Goal: Navigation & Orientation: Find specific page/section

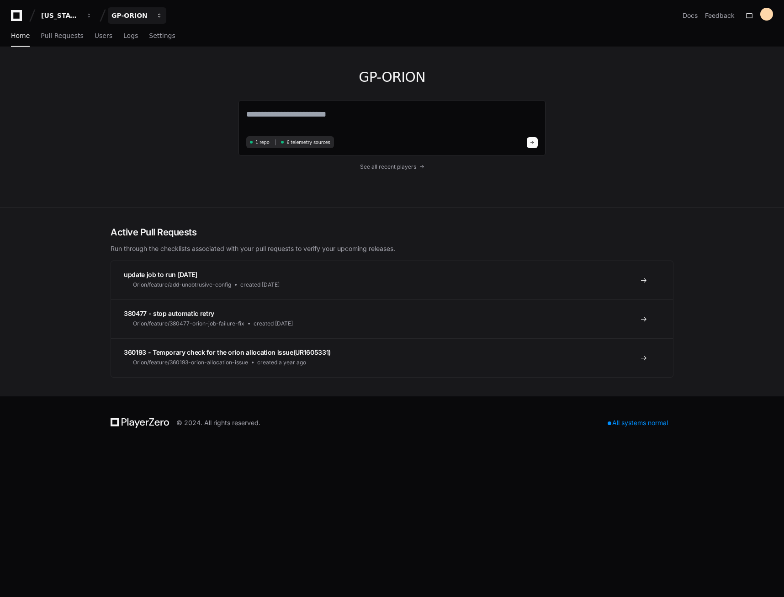
click at [153, 22] on button "GP-ORION" at bounding box center [137, 15] width 58 height 16
click at [117, 177] on div "GP-ORION 1 repo 6 telemetry sources See all recent players" at bounding box center [392, 127] width 585 height 160
click at [154, 19] on button "GP-ORION" at bounding box center [137, 15] width 58 height 16
click at [195, 17] on div "Georgia Pacific GP-ORION Projects Join or create a project G GP-ORION Docs Feed…" at bounding box center [392, 15] width 762 height 16
click at [154, 15] on button "GP-ORION" at bounding box center [137, 15] width 58 height 16
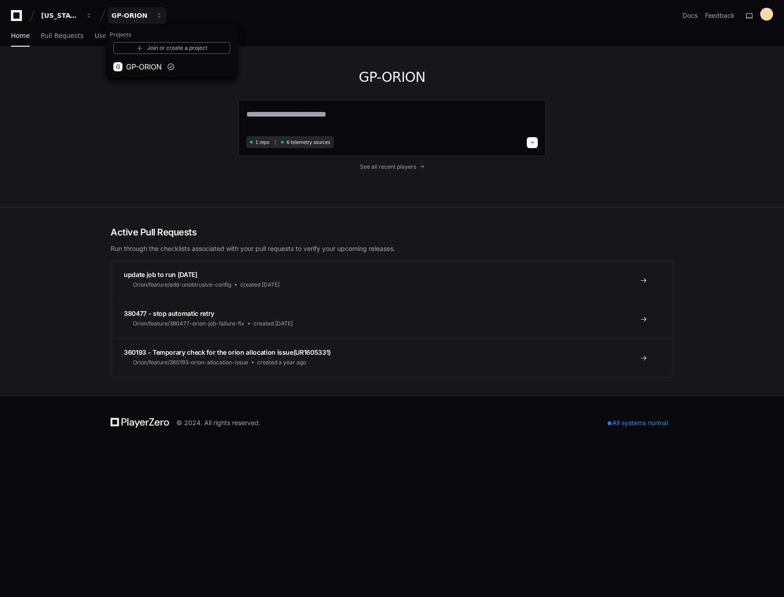
click at [238, 14] on div "Georgia Pacific GP-ORION Projects Join or create a project G GP-ORION Docs Feed…" at bounding box center [392, 15] width 762 height 16
click at [149, 35] on span "Settings" at bounding box center [162, 35] width 26 height 5
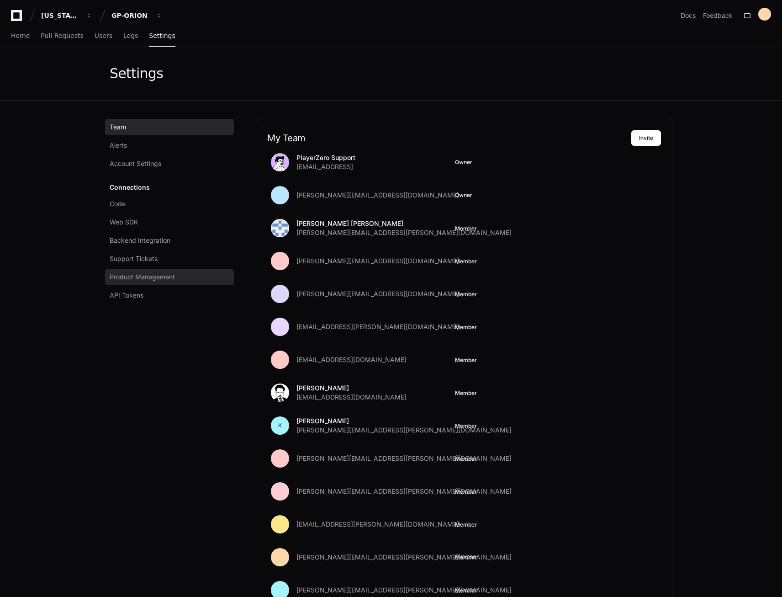
click at [142, 278] on span "Product Management" at bounding box center [142, 276] width 65 height 9
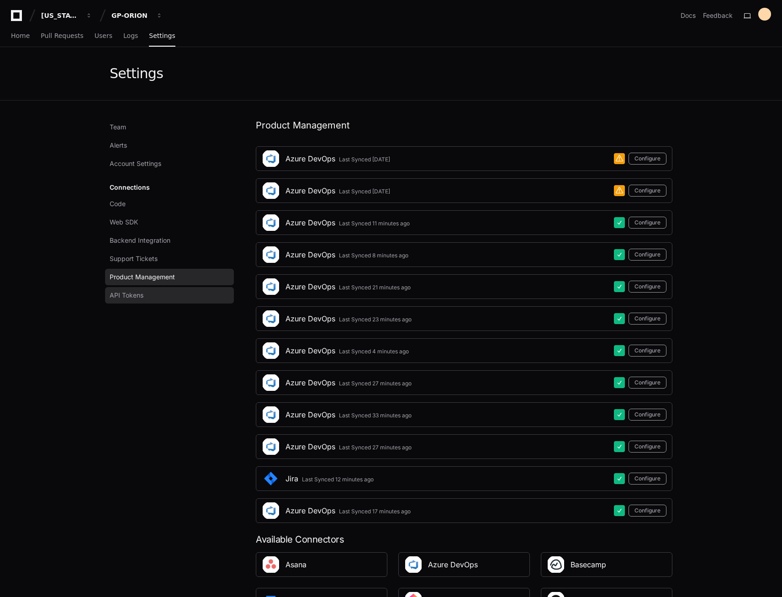
click at [142, 298] on span "API Tokens" at bounding box center [127, 295] width 34 height 9
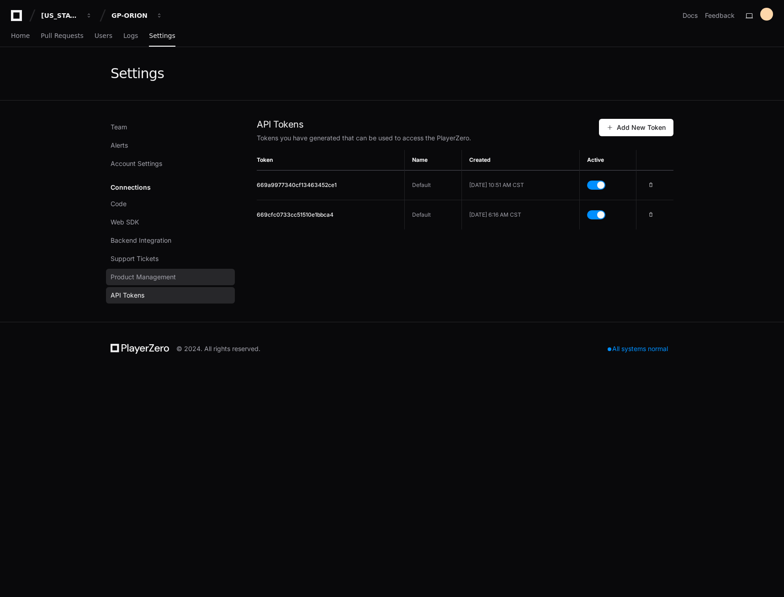
click at [142, 278] on span "Product Management" at bounding box center [143, 276] width 65 height 9
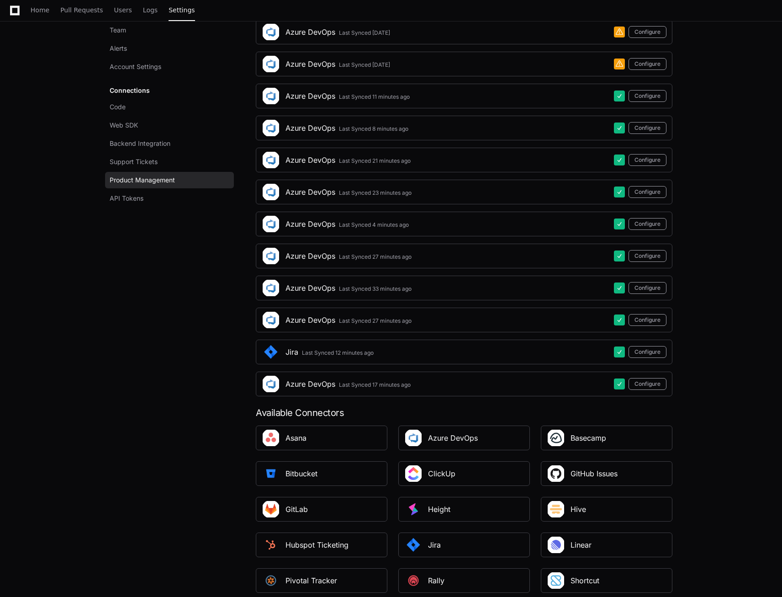
scroll to position [137, 0]
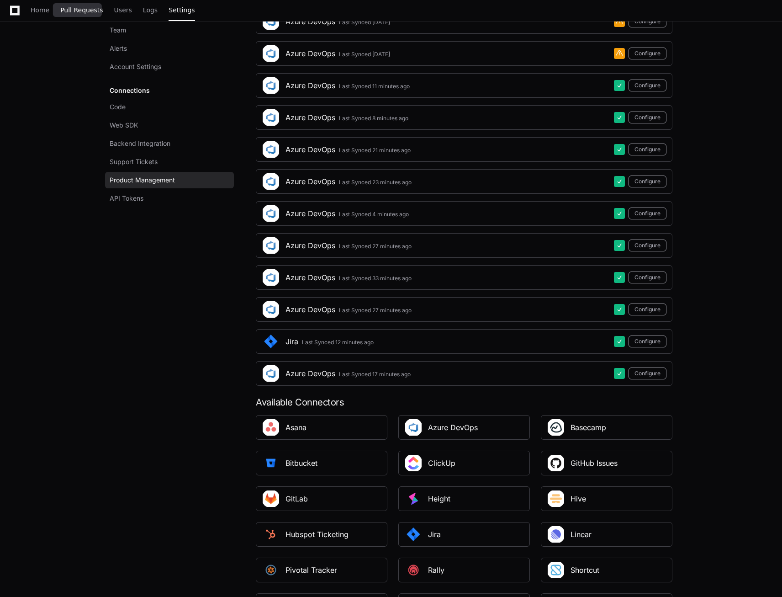
click at [79, 11] on span "Pull Requests" at bounding box center [81, 9] width 42 height 5
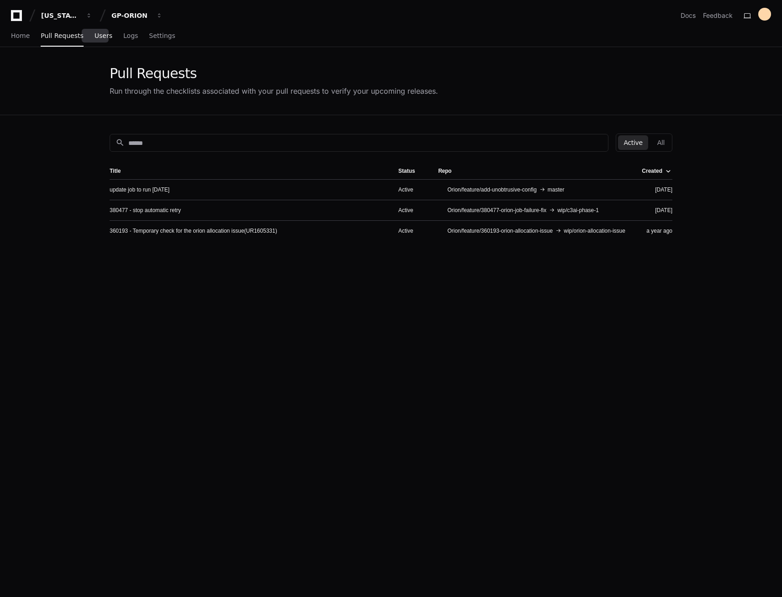
click at [96, 45] on link "Users" at bounding box center [104, 36] width 18 height 21
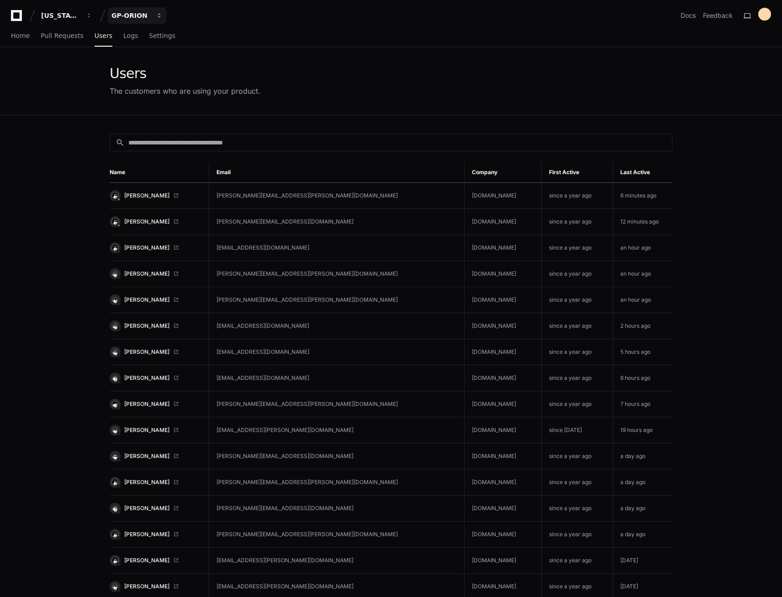
click at [80, 19] on div "GP-ORION" at bounding box center [60, 15] width 39 height 9
click at [152, 18] on button "GP-ORION" at bounding box center [137, 15] width 58 height 16
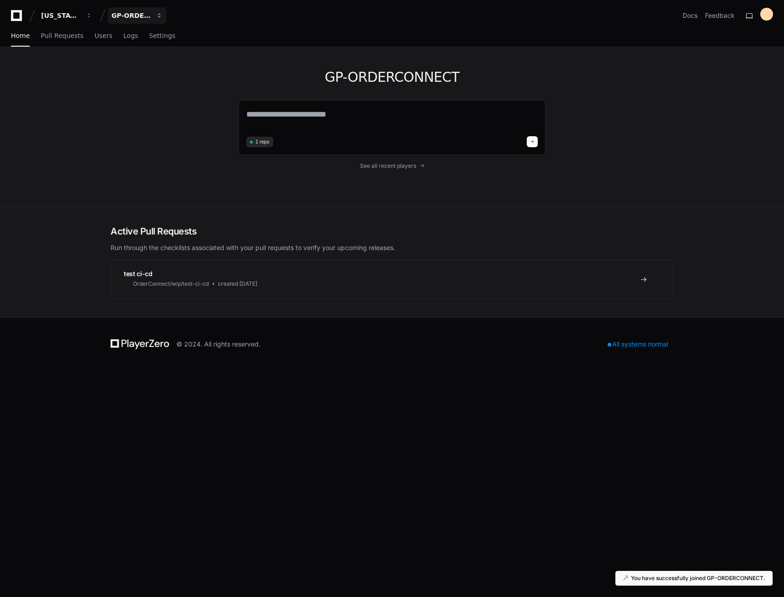
click at [80, 14] on div "GP-ORDERCONNECT" at bounding box center [60, 15] width 39 height 9
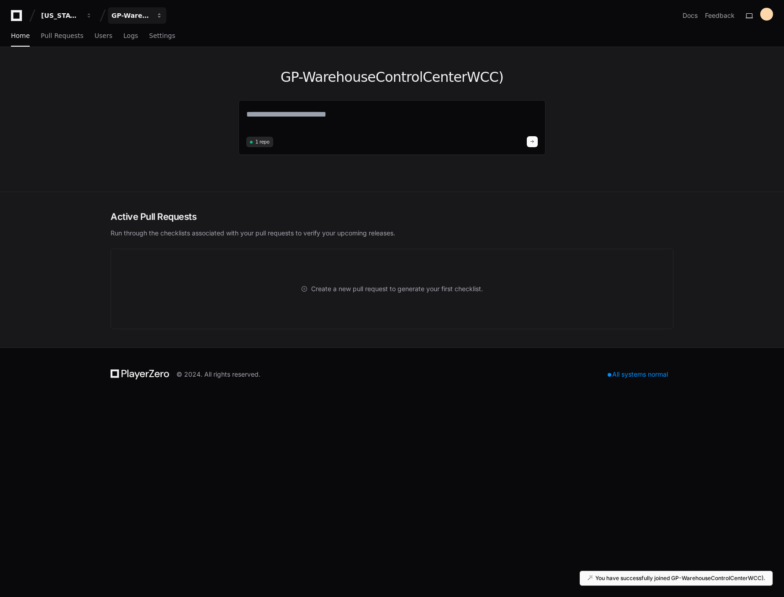
click at [158, 12] on button "GP-WarehouseControlCenterWCC)" at bounding box center [137, 15] width 58 height 16
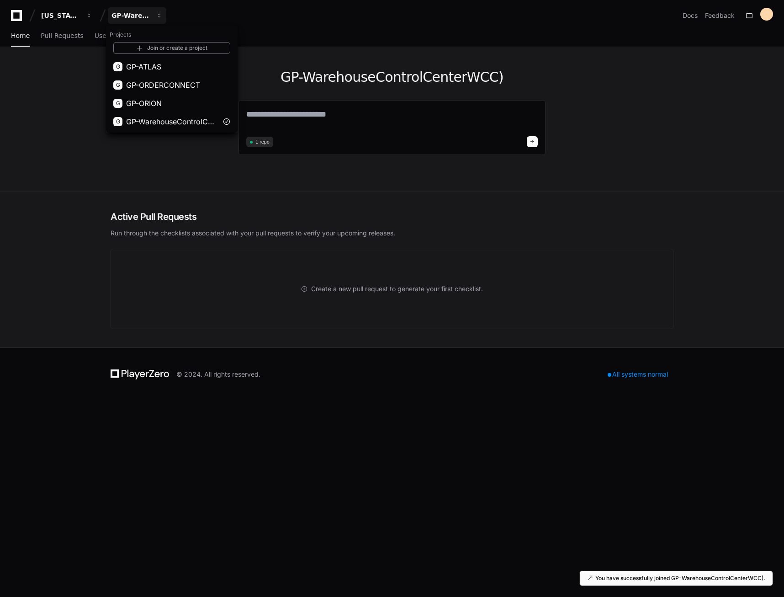
click at [181, 12] on div "Georgia Pacific GP-WarehouseControlCenterWCC) Projects Join or create a project…" at bounding box center [392, 15] width 762 height 16
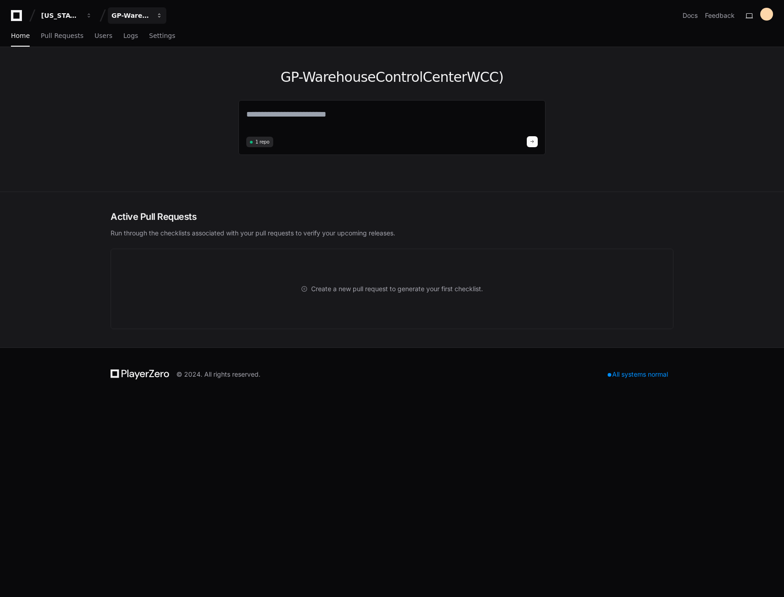
click at [80, 16] on div "GP-WarehouseControlCenterWCC)" at bounding box center [60, 15] width 39 height 9
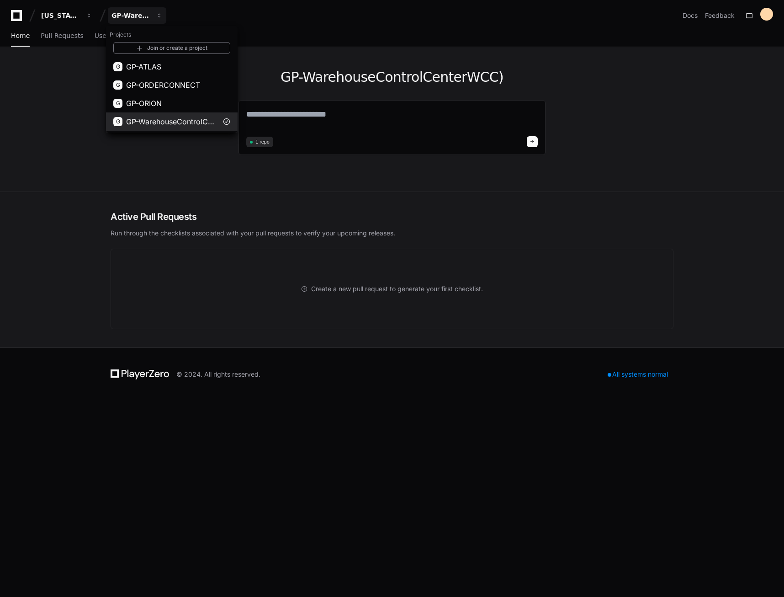
click at [139, 122] on span "GP-WarehouseControlCenterWCC)" at bounding box center [171, 121] width 91 height 11
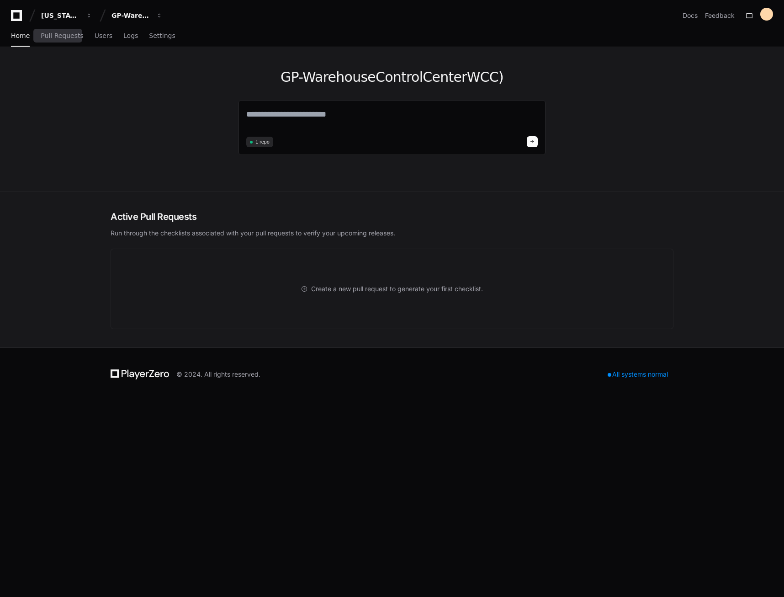
click at [85, 39] on div "Home Pull Requests Users Logs Settings" at bounding box center [93, 36] width 164 height 21
click at [95, 37] on span "Users" at bounding box center [104, 35] width 18 height 5
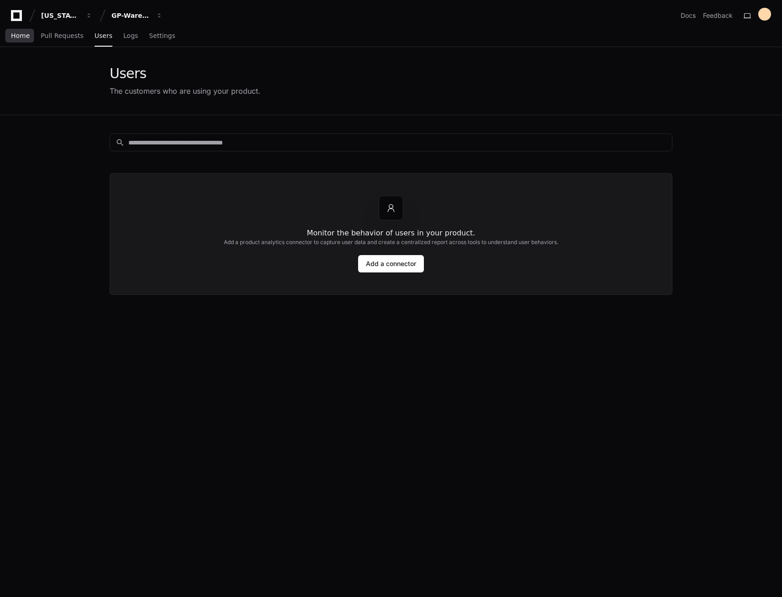
click at [22, 36] on span "Home" at bounding box center [20, 35] width 19 height 5
